Goal: Task Accomplishment & Management: Manage account settings

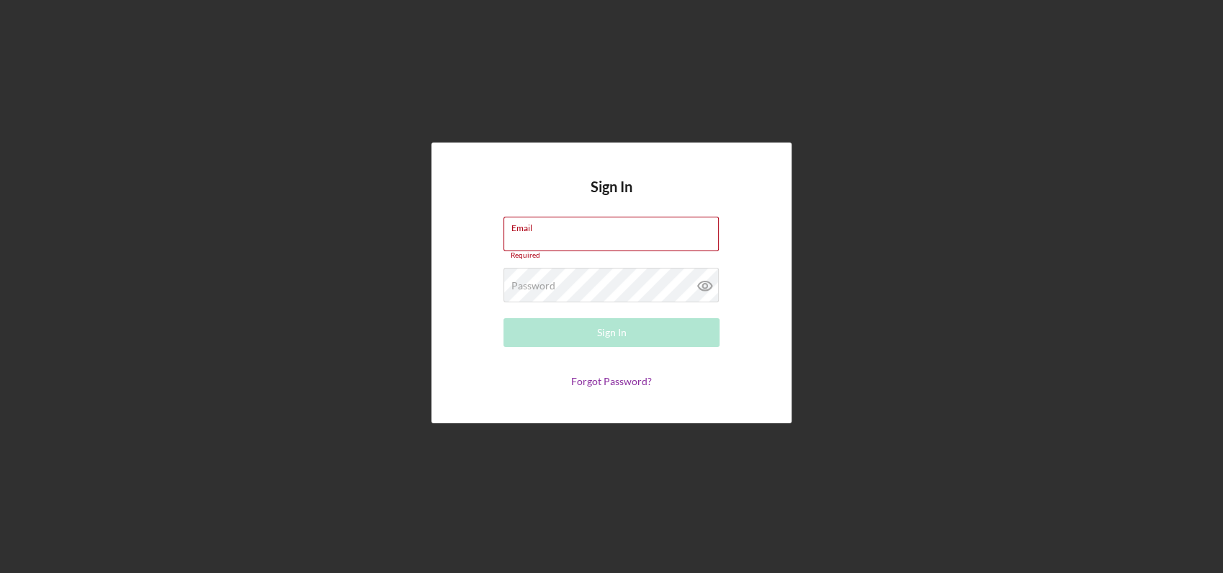
type input "[EMAIL_ADDRESS][DOMAIN_NAME]"
click at [677, 343] on form "Email [EMAIL_ADDRESS][DOMAIN_NAME] Required Password Required Sign In Forgot Pa…" at bounding box center [611, 302] width 288 height 171
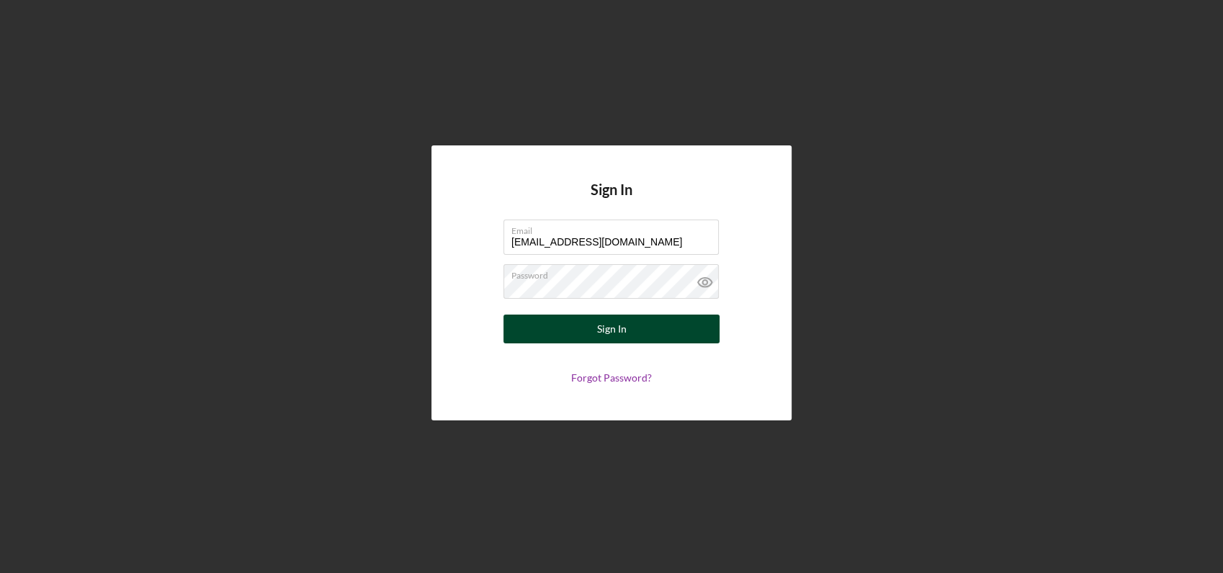
click at [647, 328] on button "Sign In" at bounding box center [611, 329] width 216 height 29
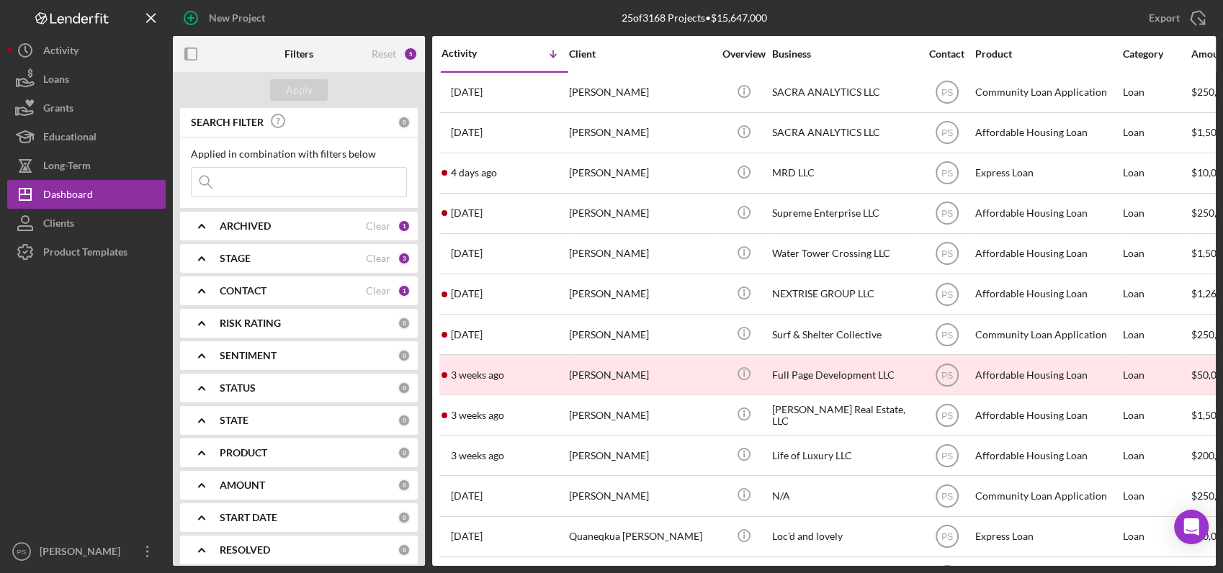
click at [0, 572] on nordpass-portal at bounding box center [0, 573] width 0 height 0
click at [289, 289] on div "CONTACT" at bounding box center [293, 291] width 146 height 12
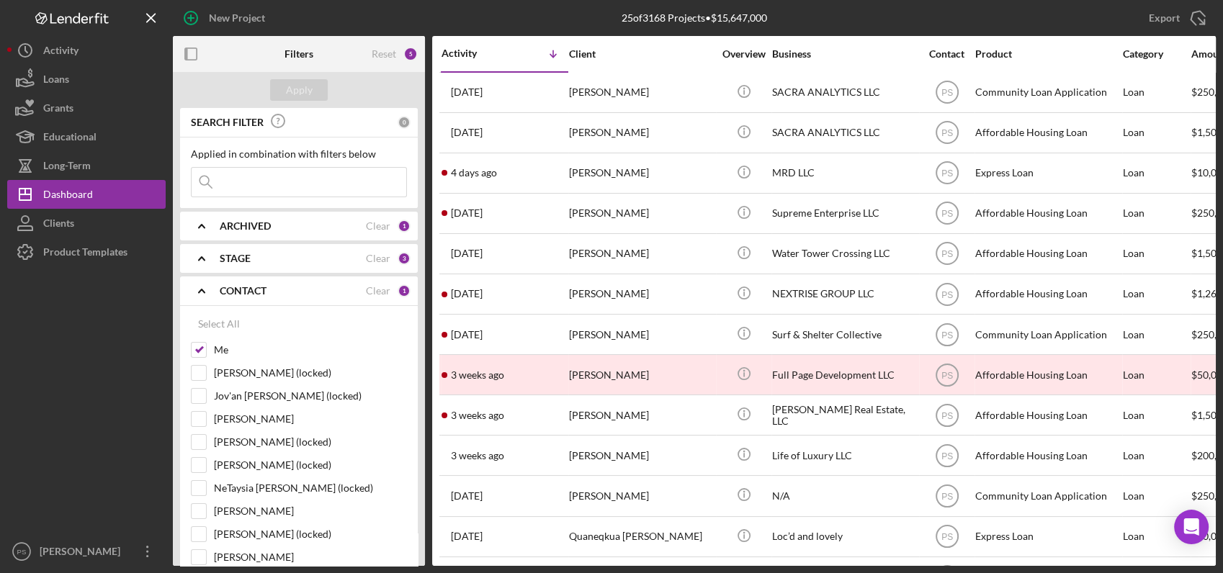
click at [289, 289] on div "CONTACT" at bounding box center [293, 291] width 146 height 12
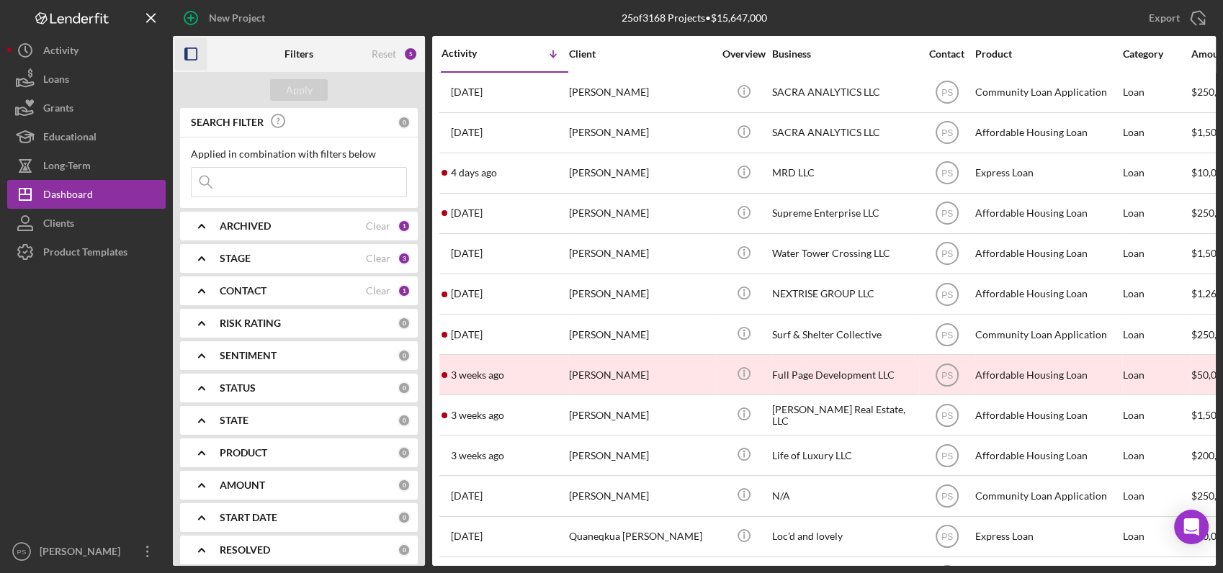
click at [186, 55] on rect "button" at bounding box center [186, 54] width 3 height 12
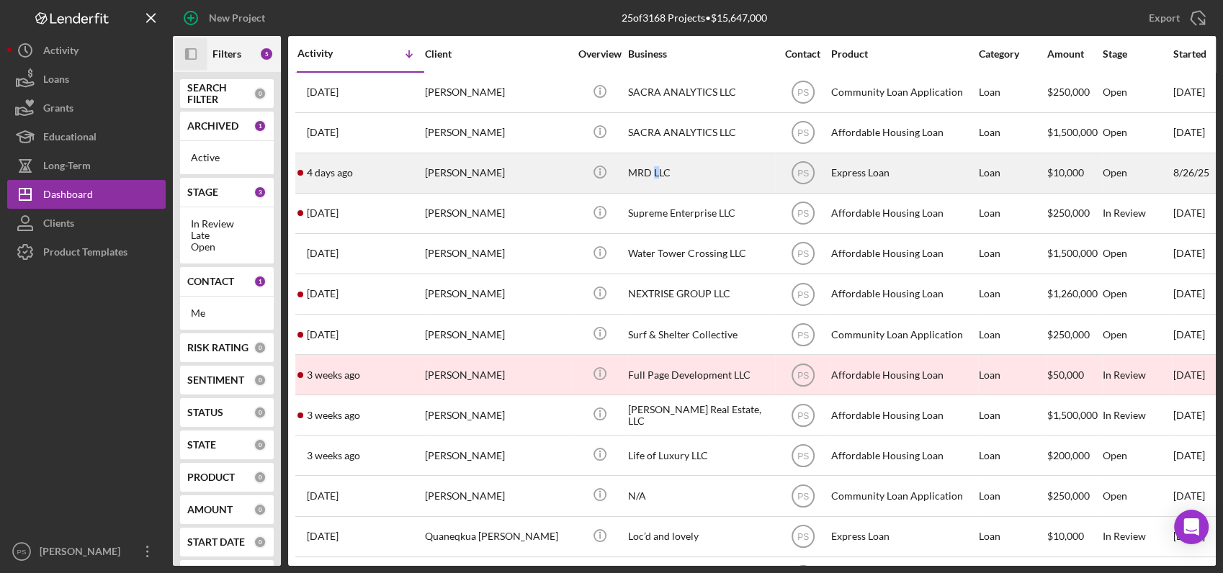
click at [657, 170] on div "MRD LLC" at bounding box center [700, 173] width 144 height 38
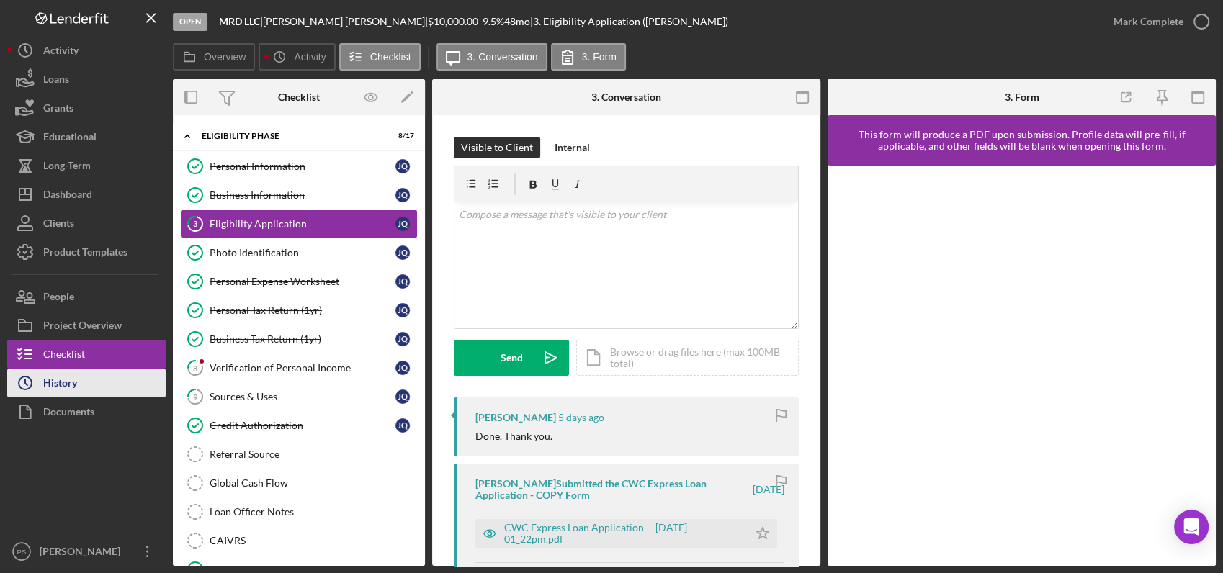
click at [94, 386] on button "Icon/History History" at bounding box center [86, 383] width 158 height 29
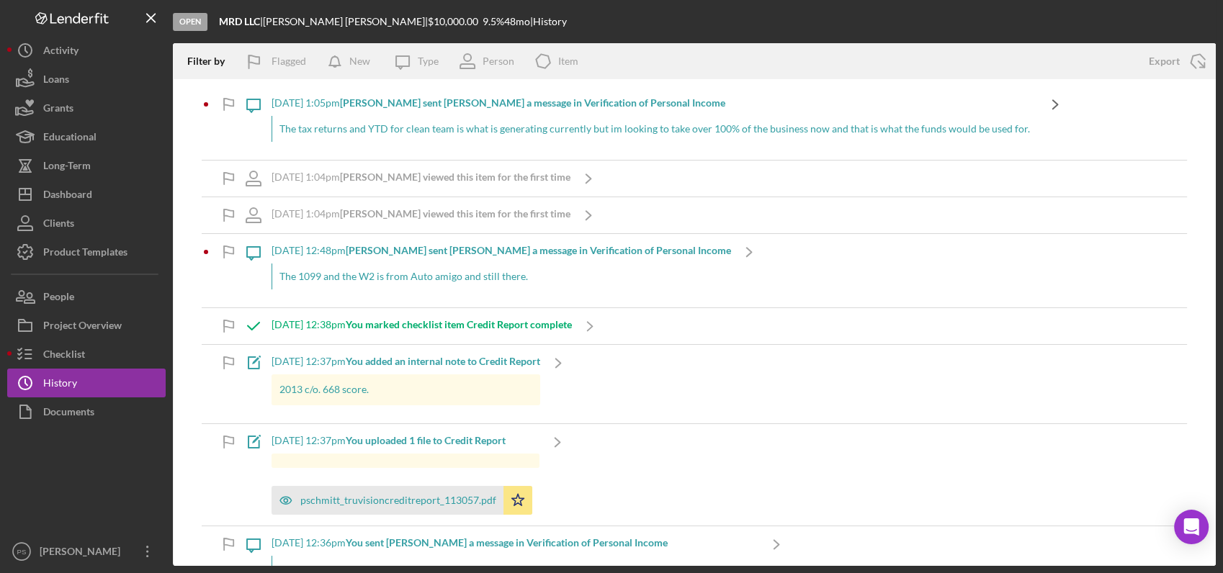
click at [1037, 102] on icon "Icon/Navigate" at bounding box center [1055, 104] width 36 height 36
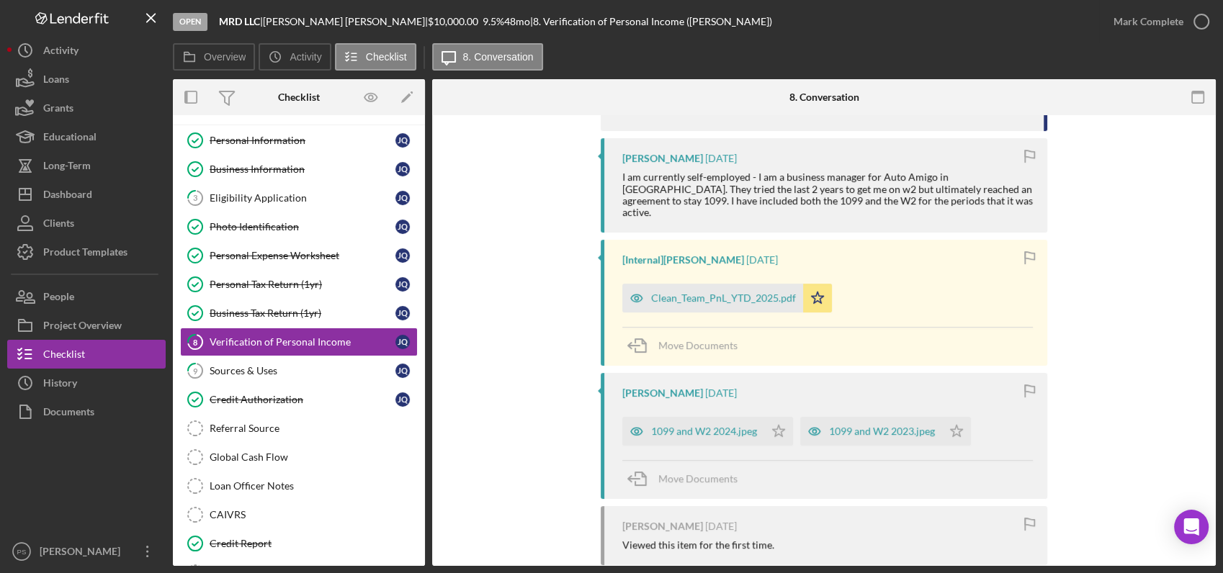
scroll to position [533, 0]
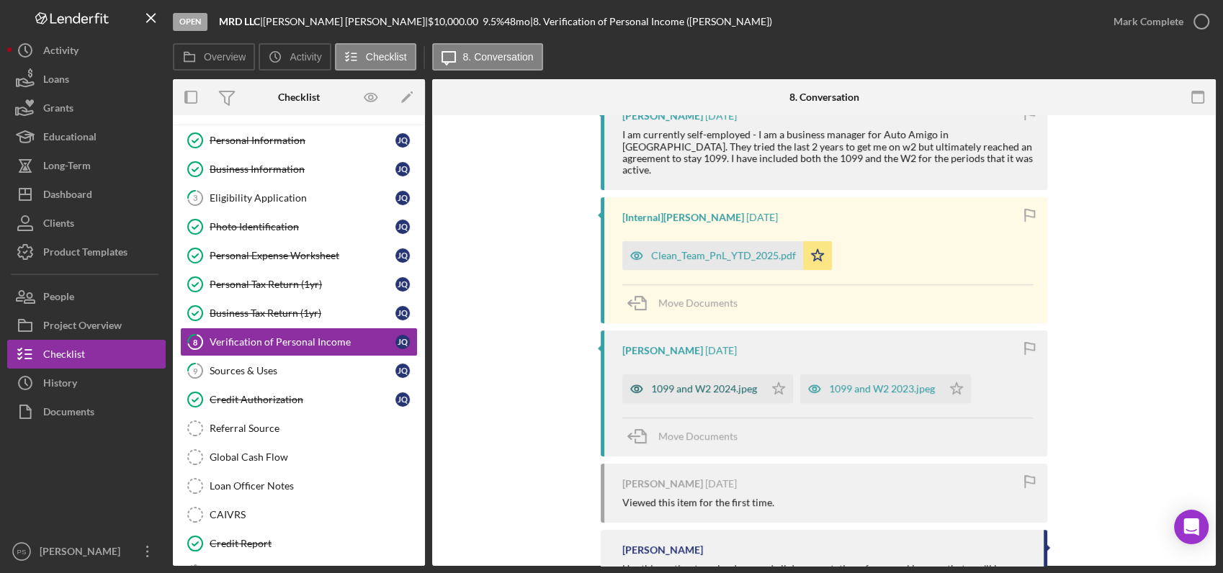
click at [733, 383] on div "1099 and W2 2024.jpeg" at bounding box center [704, 389] width 106 height 12
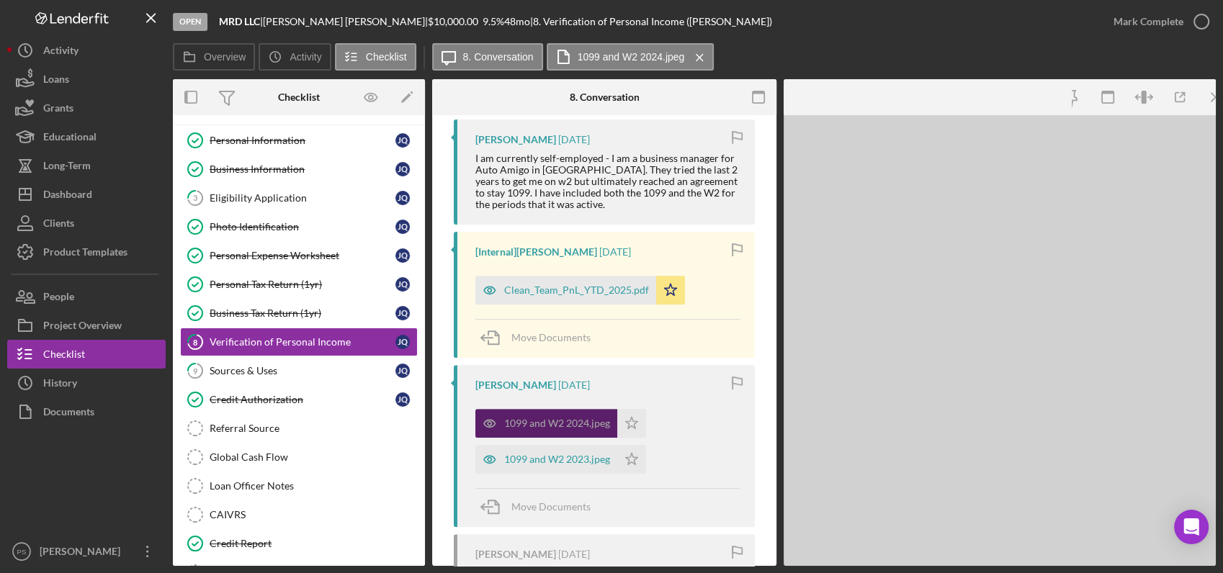
scroll to position [556, 0]
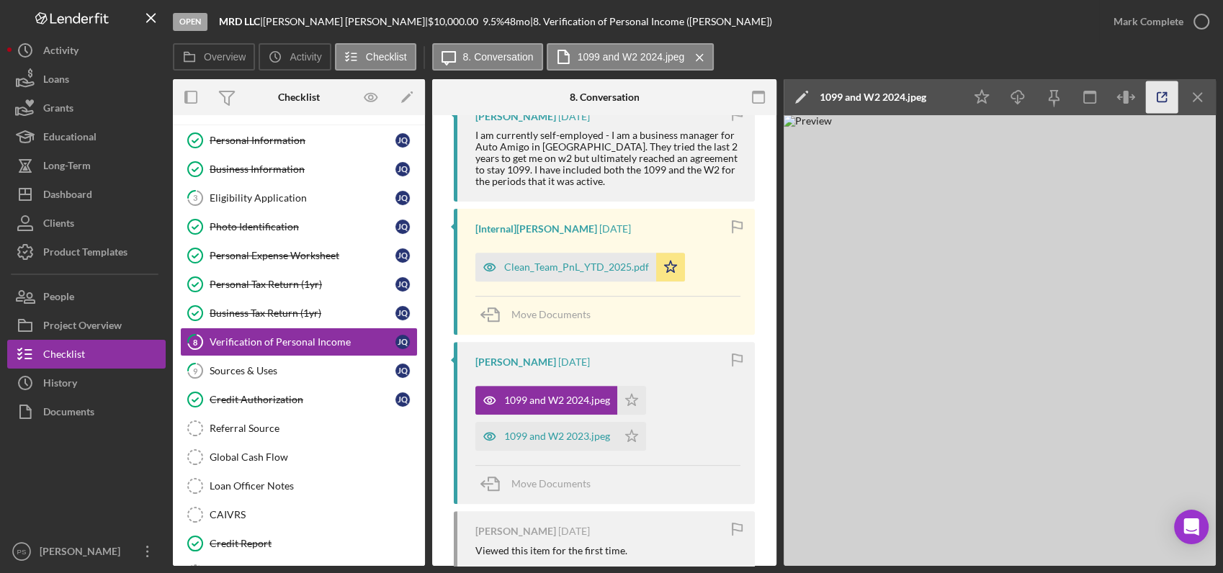
click at [1151, 97] on icon "button" at bounding box center [1162, 97] width 32 height 32
click at [566, 263] on div "Clean_Team_PnL_YTD_2025.pdf" at bounding box center [576, 267] width 145 height 12
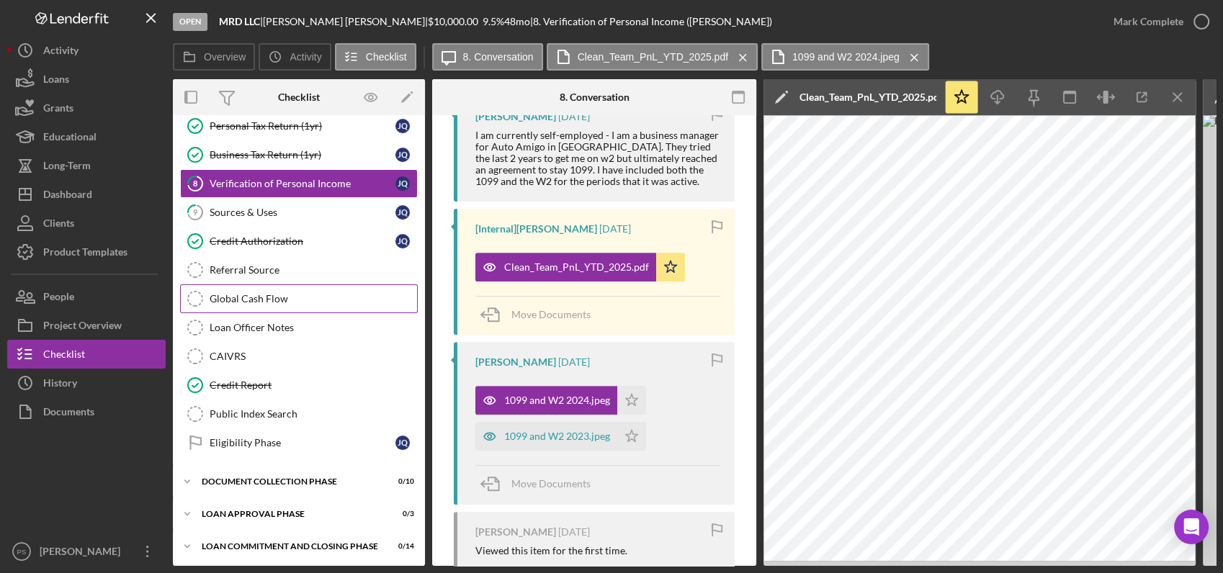
scroll to position [188, 0]
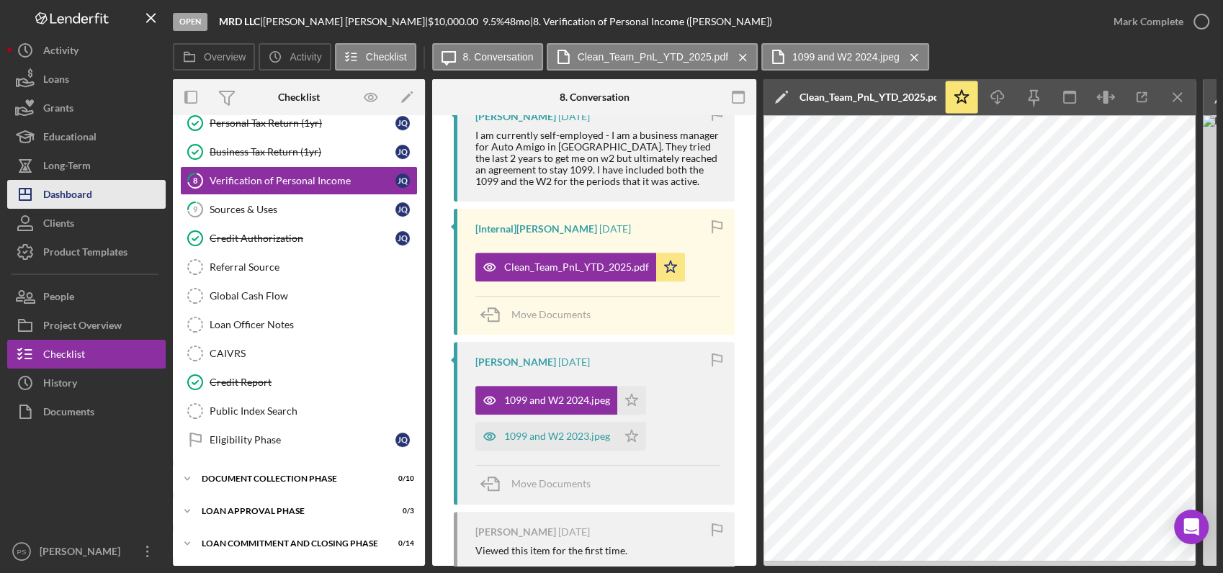
click at [92, 192] on button "Icon/Dashboard Dashboard" at bounding box center [86, 194] width 158 height 29
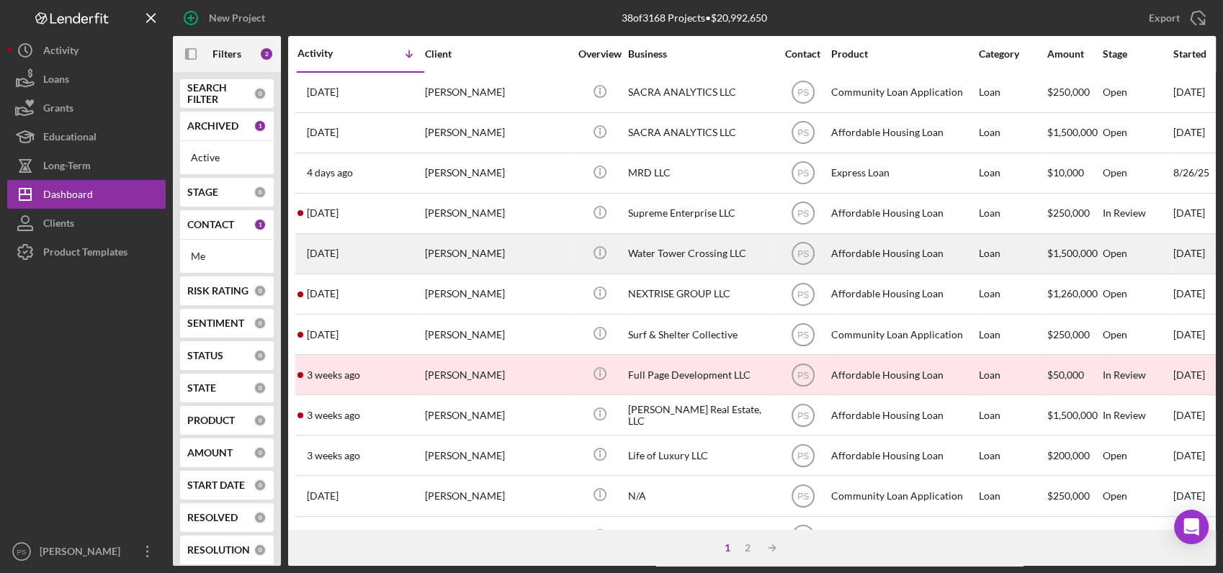
click at [627, 251] on td "Water Tower Crossing LLC" at bounding box center [701, 253] width 148 height 40
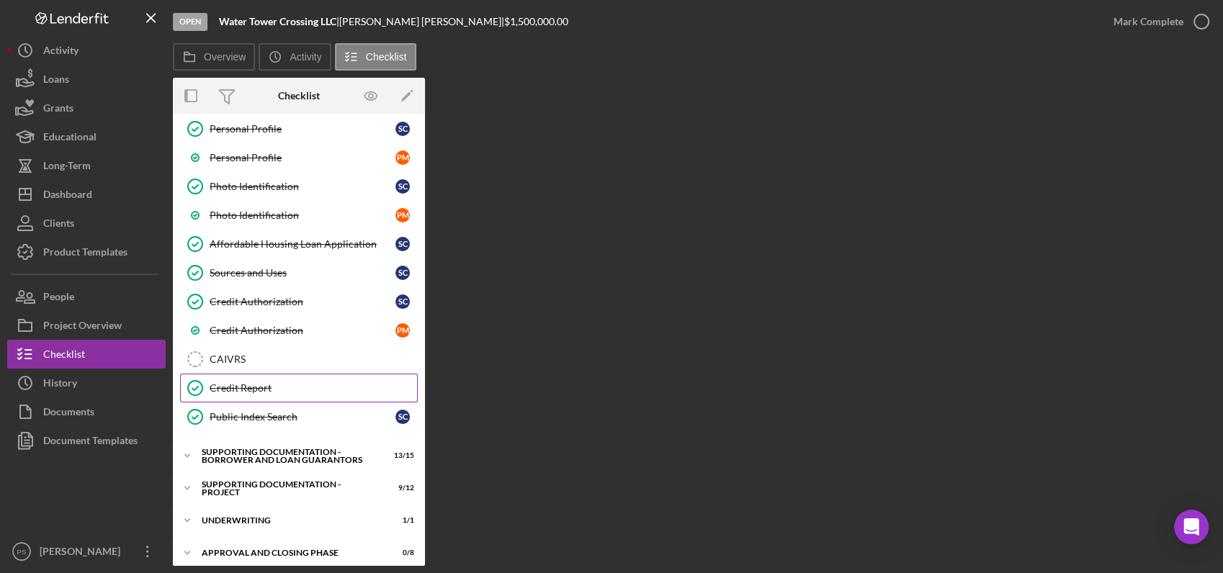
scroll to position [104, 0]
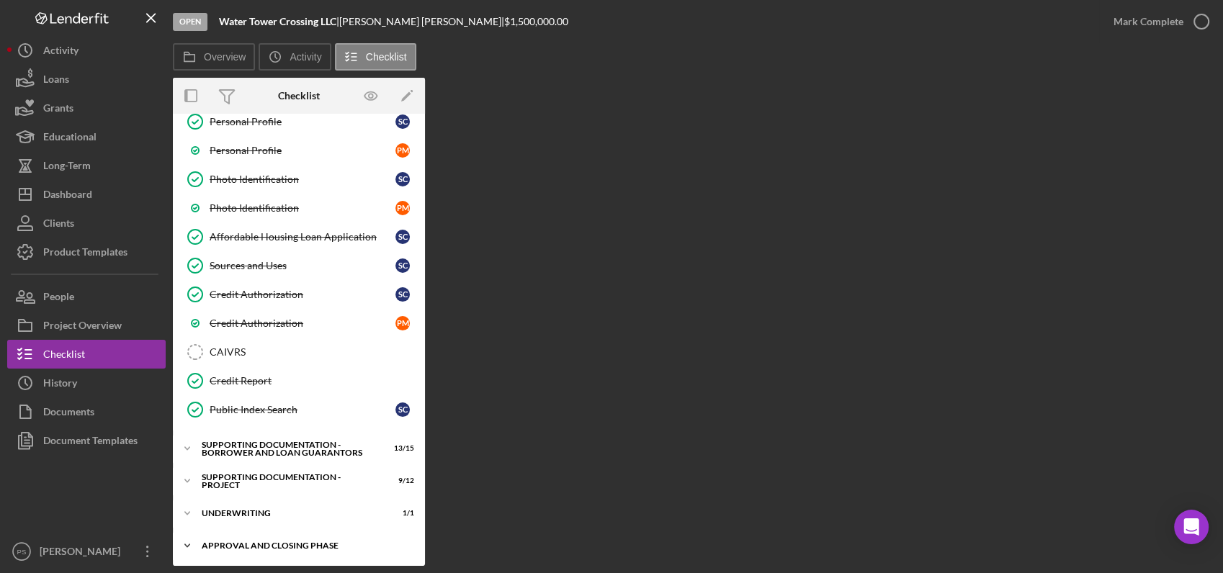
click at [253, 541] on div "Approval and Closing Phase" at bounding box center [304, 545] width 205 height 9
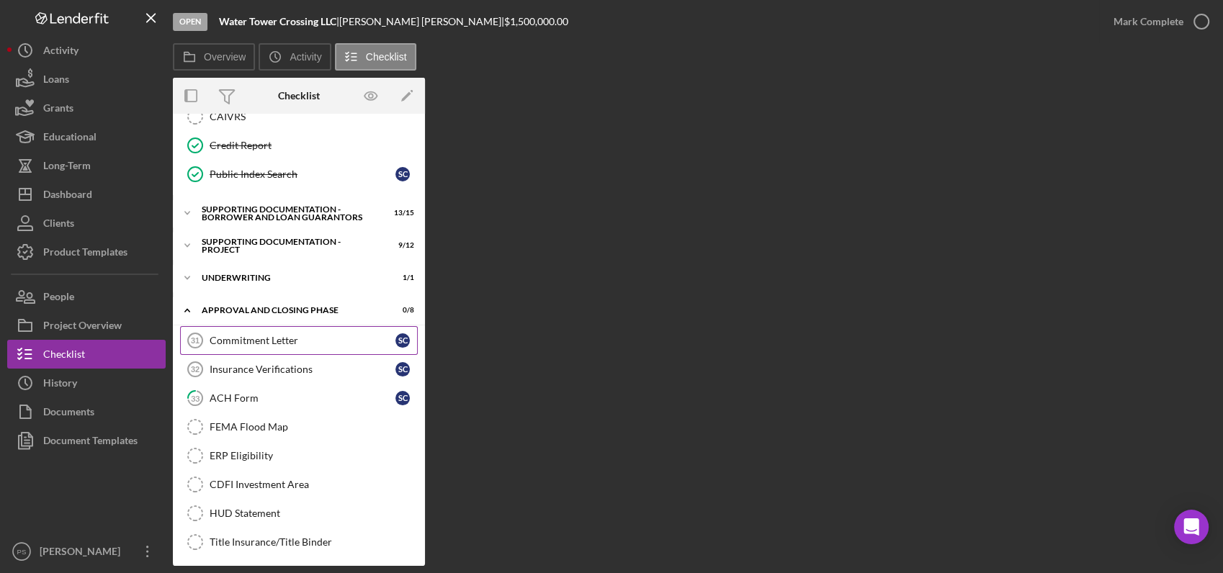
scroll to position [340, 0]
click at [259, 273] on div "Underwriting" at bounding box center [304, 277] width 205 height 9
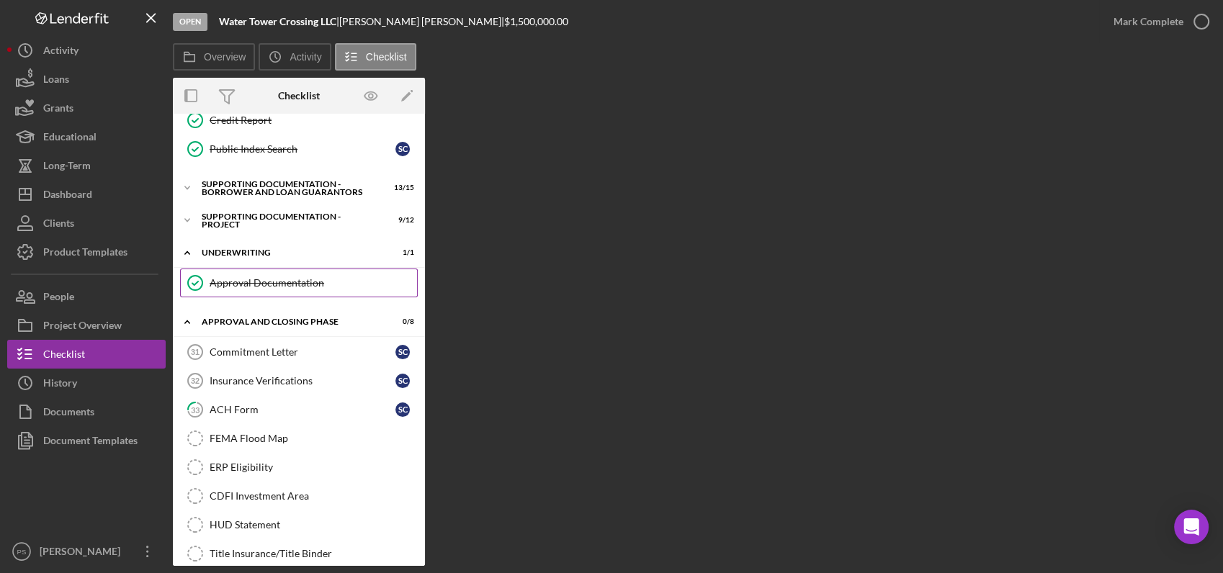
scroll to position [377, 0]
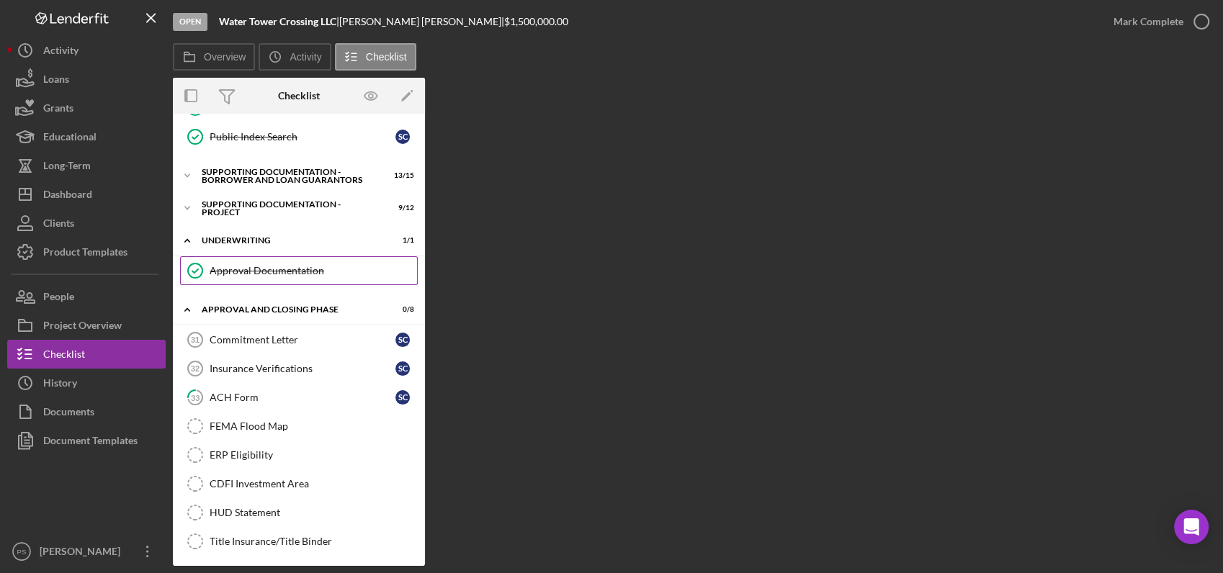
click at [286, 270] on div "Approval Documentation" at bounding box center [313, 271] width 207 height 12
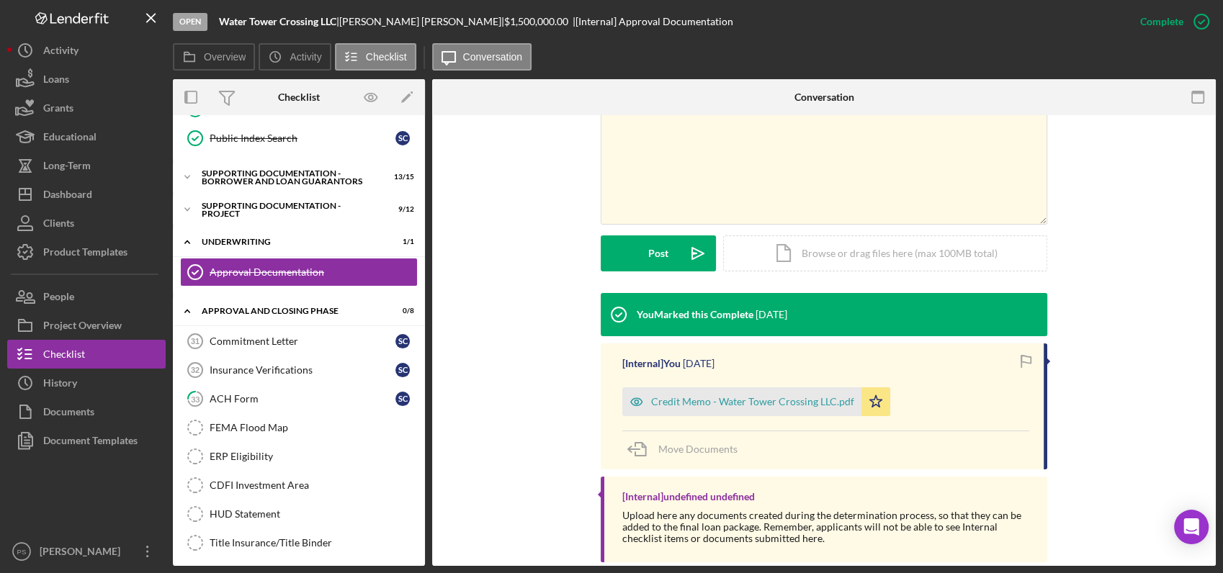
scroll to position [328, 0]
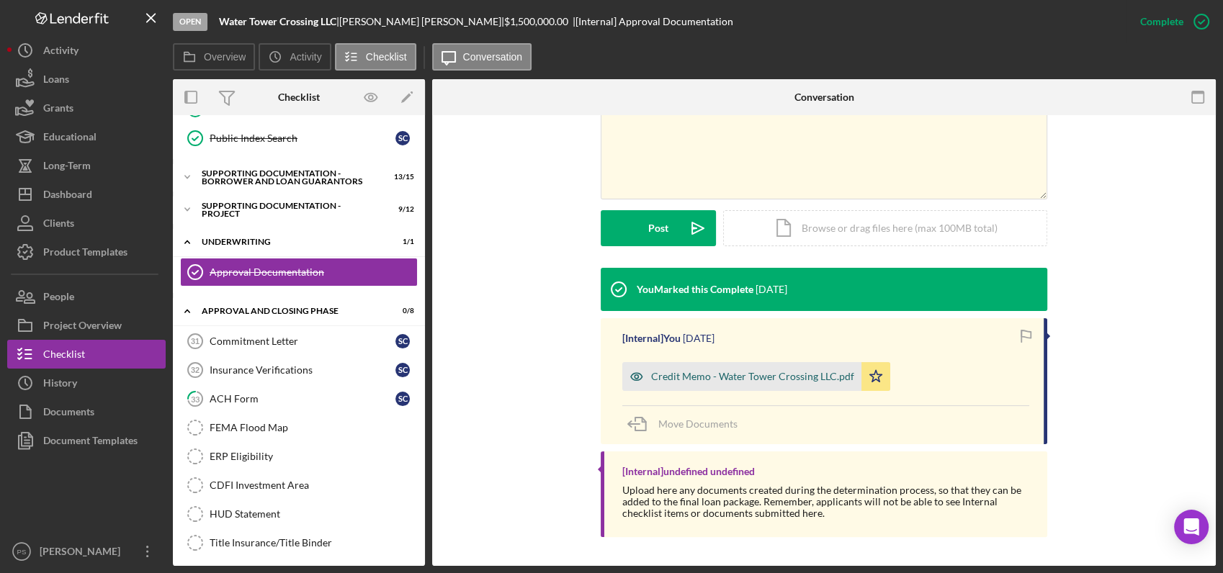
click at [774, 377] on div "Credit Memo - Water Tower Crossing LLC.pdf" at bounding box center [752, 377] width 203 height 12
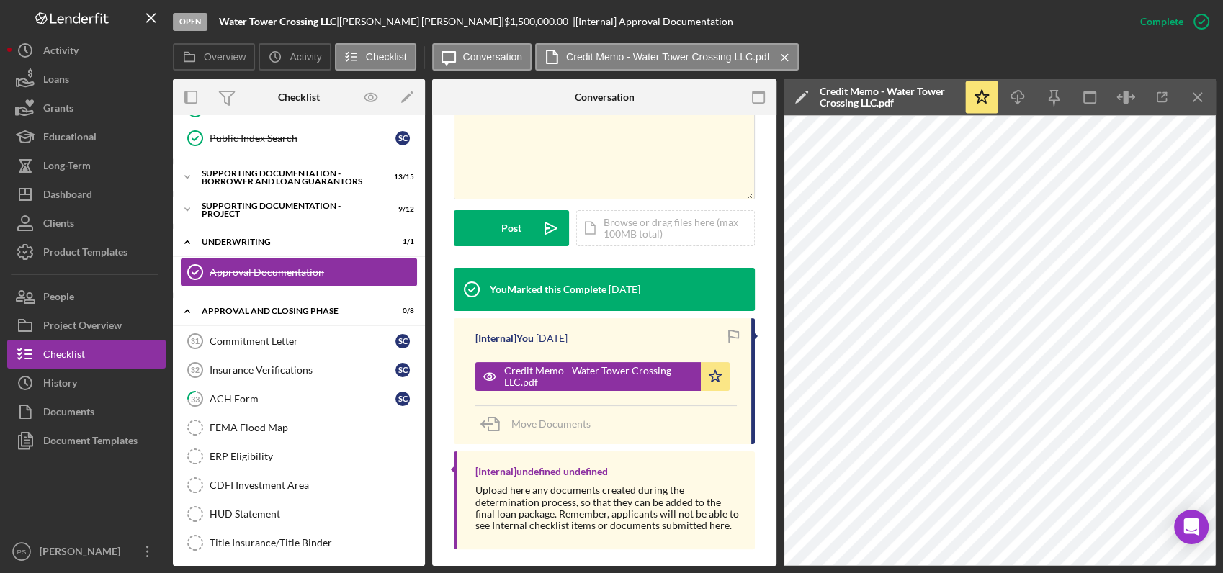
scroll to position [344, 0]
